Goal: Information Seeking & Learning: Check status

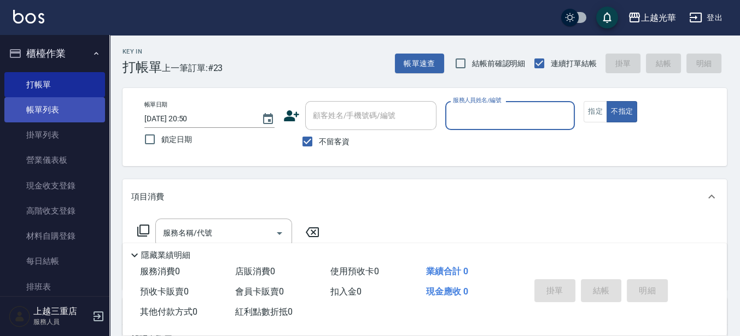
click at [60, 107] on link "帳單列表" at bounding box center [54, 109] width 101 height 25
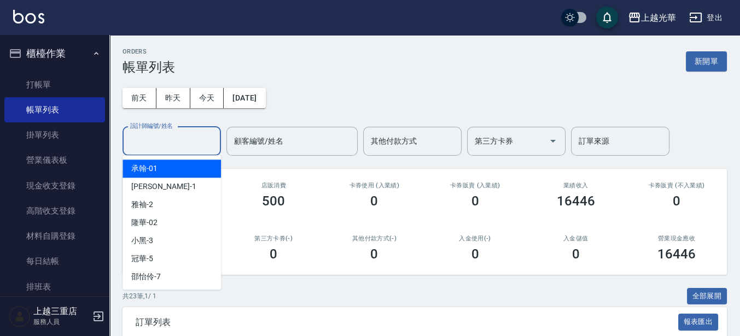
click at [158, 133] on input "設計師編號/姓名" at bounding box center [171, 141] width 89 height 19
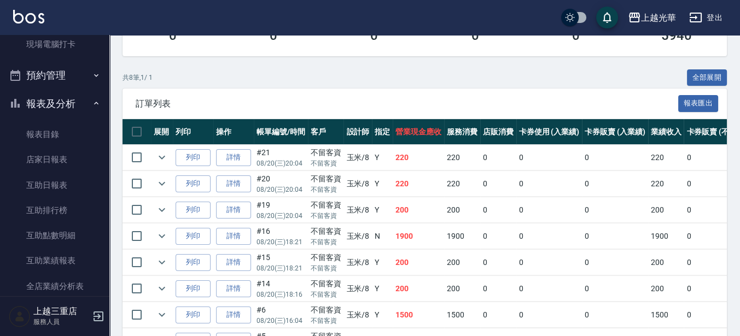
scroll to position [342, 0]
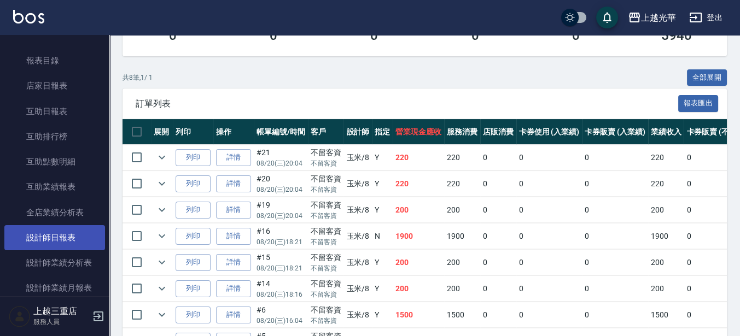
type input "玉米-8"
click at [47, 242] on link "設計師日報表" at bounding box center [54, 237] width 101 height 25
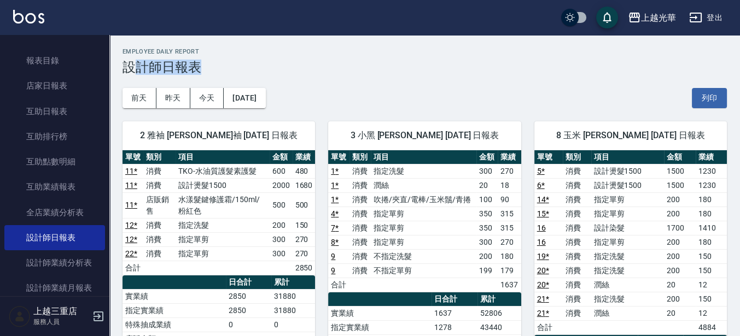
drag, startPoint x: 468, startPoint y: 64, endPoint x: 168, endPoint y: 54, distance: 300.8
click at [145, 67] on h3 "設計師日報表" at bounding box center [424, 67] width 604 height 15
click at [281, 68] on h3 "設計師日報表" at bounding box center [424, 67] width 604 height 15
drag, startPoint x: 281, startPoint y: 68, endPoint x: 148, endPoint y: 62, distance: 133.5
click at [145, 62] on h3 "設計師日報表" at bounding box center [424, 67] width 604 height 15
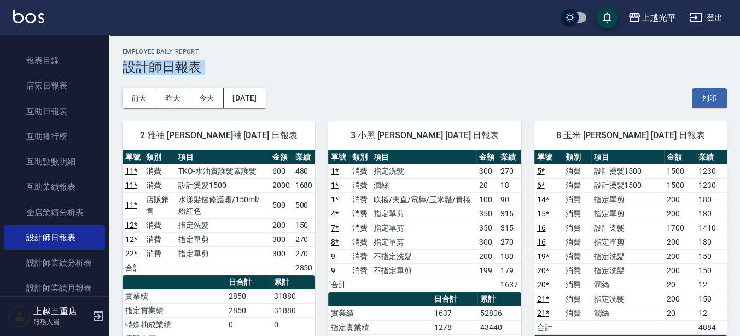
click at [229, 69] on h3 "設計師日報表" at bounding box center [424, 67] width 604 height 15
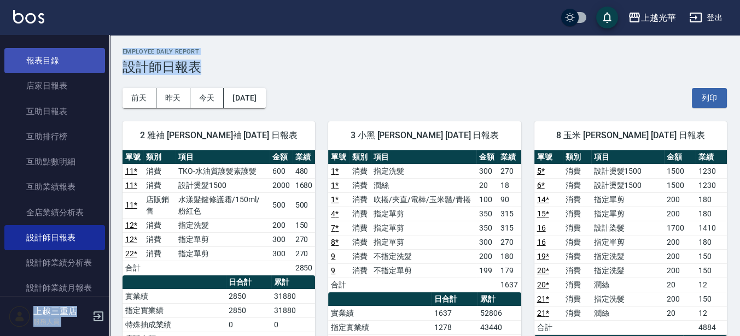
drag, startPoint x: 229, startPoint y: 69, endPoint x: 116, endPoint y: 57, distance: 113.8
click at [376, 53] on h2 "Employee Daily Report" at bounding box center [424, 51] width 604 height 7
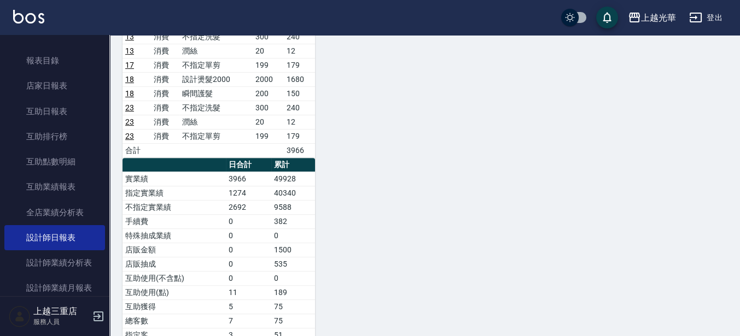
scroll to position [683, 0]
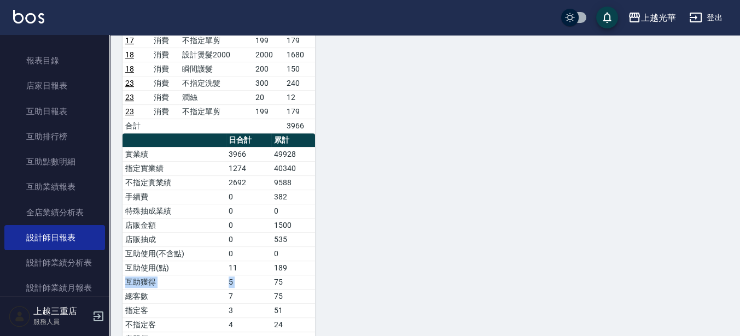
drag, startPoint x: 295, startPoint y: 258, endPoint x: 285, endPoint y: 284, distance: 27.8
click at [273, 272] on tbody "實業績 3966 49928 指定實業績 1274 40340 不指定實業績 2692 9588 手續費 0 382 特殊抽成業績 0 0 店販金額 0 15…" at bounding box center [218, 260] width 192 height 227
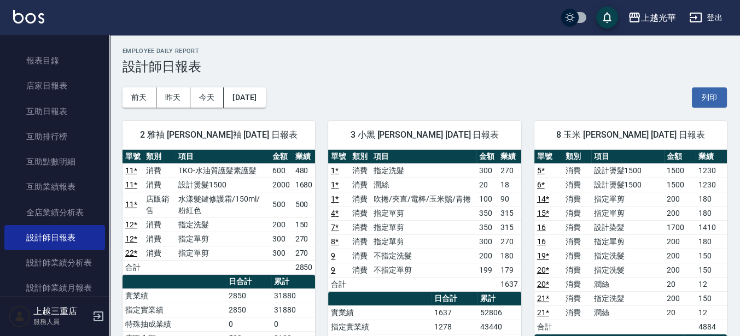
scroll to position [0, 0]
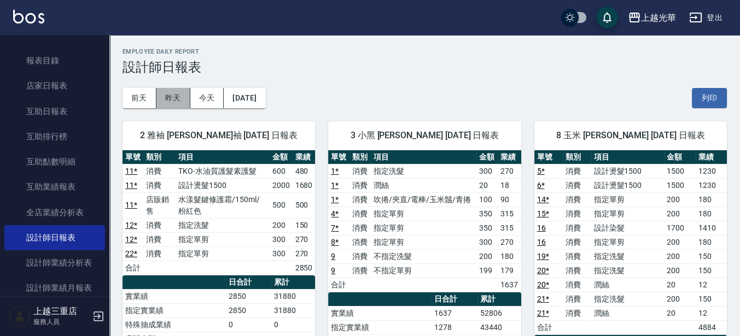
click at [174, 102] on button "昨天" at bounding box center [173, 98] width 34 height 20
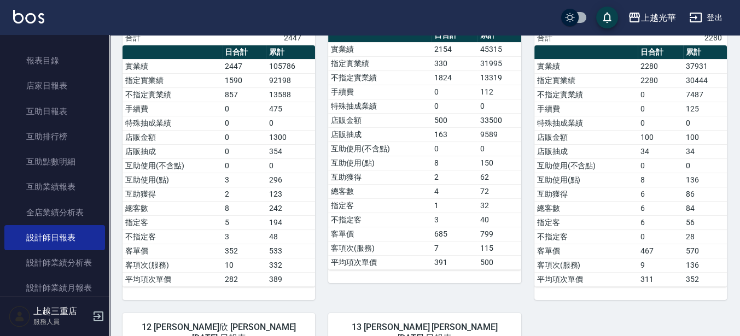
scroll to position [285, 0]
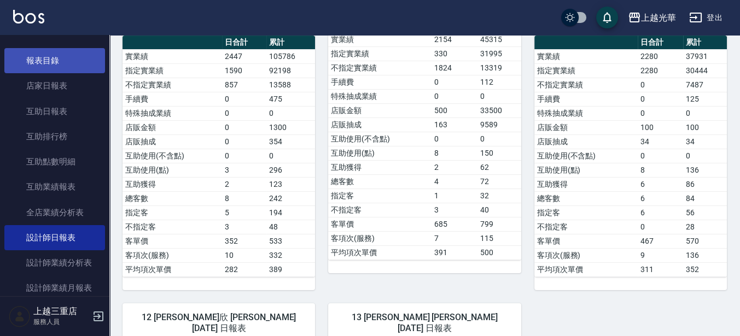
click at [55, 62] on link "報表目錄" at bounding box center [54, 60] width 101 height 25
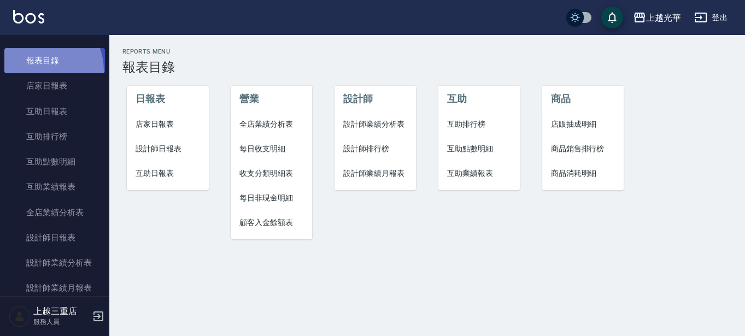
click at [33, 71] on link "報表目錄" at bounding box center [54, 60] width 101 height 25
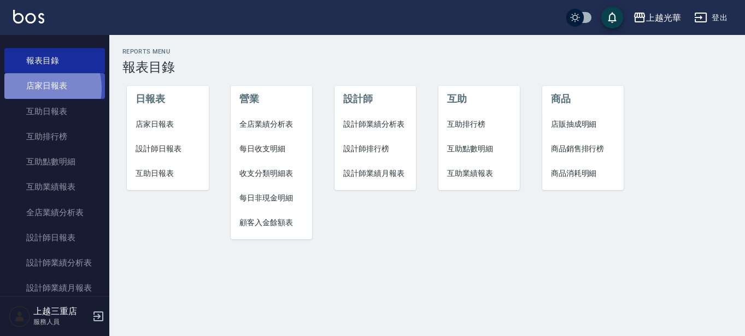
click at [39, 88] on link "店家日報表" at bounding box center [54, 85] width 101 height 25
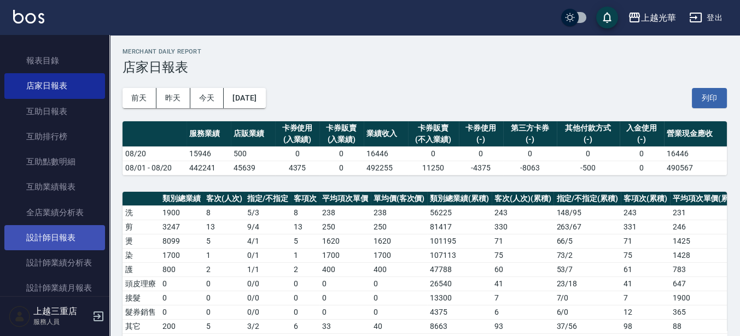
click at [83, 241] on link "設計師日報表" at bounding box center [54, 237] width 101 height 25
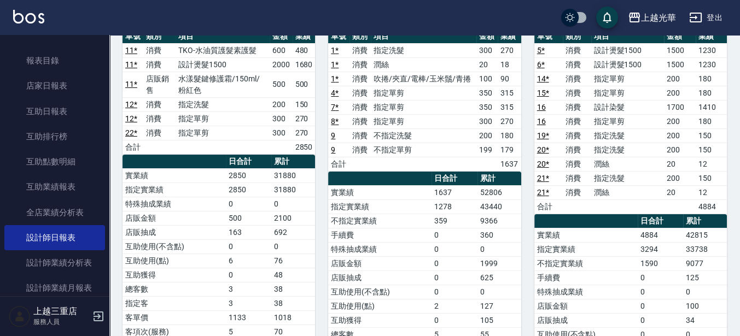
scroll to position [137, 0]
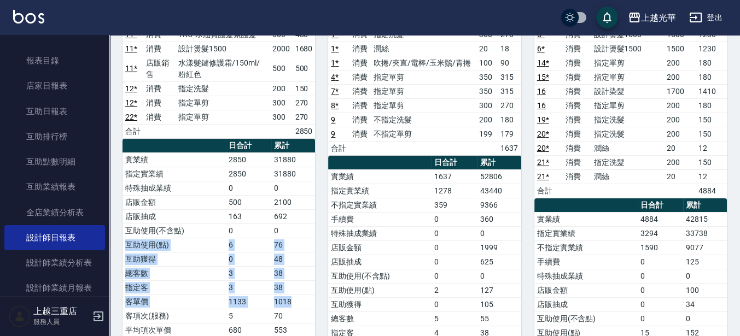
drag, startPoint x: 304, startPoint y: 227, endPoint x: 313, endPoint y: 294, distance: 67.3
click at [313, 294] on tbody "實業績 2850 31880 指定實業績 2850 31880 特殊抽成業績 0 0 店販金額 500 2100 店販抽成 163 692 互助使用(不含點)…" at bounding box center [218, 245] width 192 height 185
click at [311, 288] on td "38" at bounding box center [293, 287] width 44 height 14
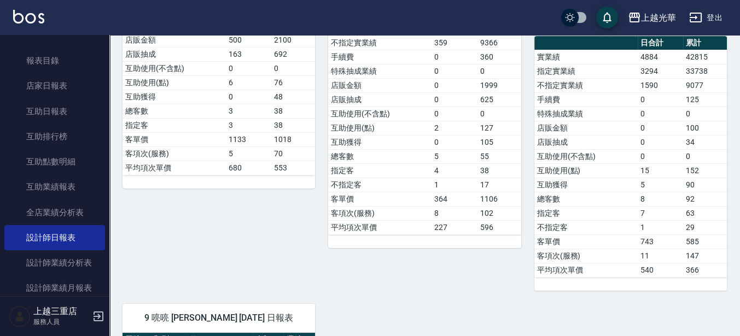
scroll to position [273, 0]
